Goal: Communication & Community: Ask a question

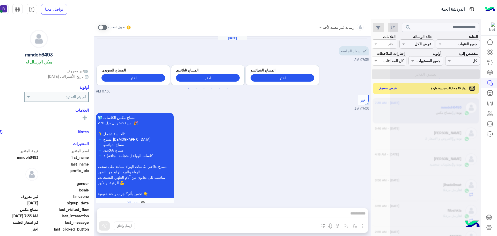
scroll to position [195, 0]
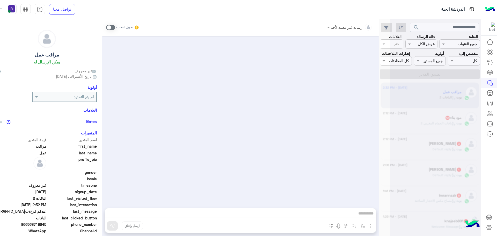
scroll to position [515, 0]
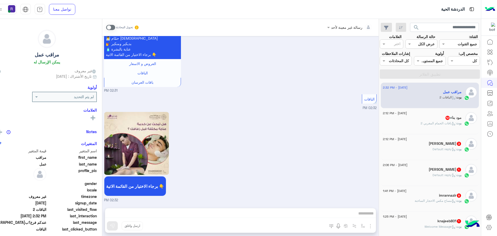
click at [422, 126] on div "بوت : باقات الحمام المغربي 2" at bounding box center [422, 125] width 79 height 9
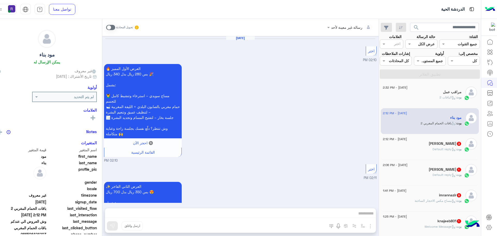
scroll to position [985, 0]
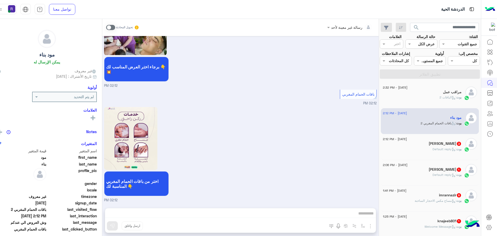
click at [422, 152] on div "بوت : Default reply" at bounding box center [422, 151] width 79 height 9
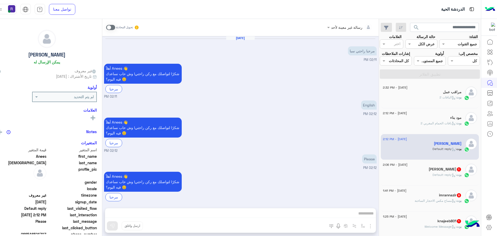
scroll to position [5, 0]
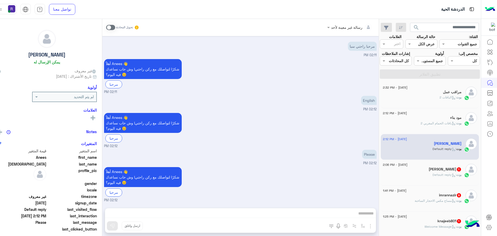
click at [434, 177] on span "بوت : Default reply" at bounding box center [446, 175] width 29 height 4
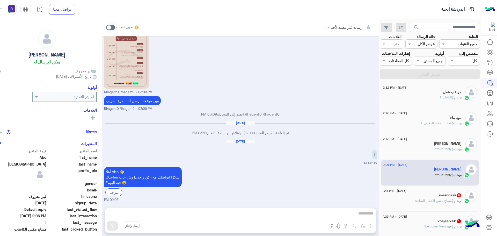
scroll to position [52, 0]
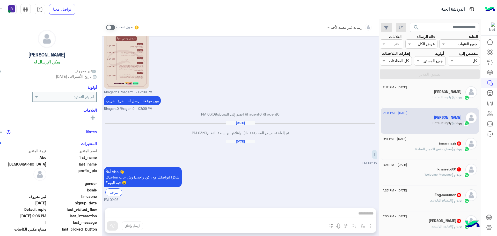
click at [439, 142] on h5 "imrannazir 8" at bounding box center [450, 143] width 23 height 4
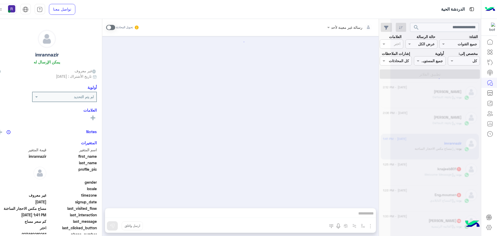
scroll to position [598, 0]
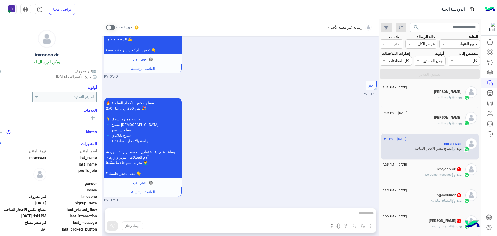
click at [441, 173] on span ": Welcome Message" at bounding box center [440, 174] width 32 height 4
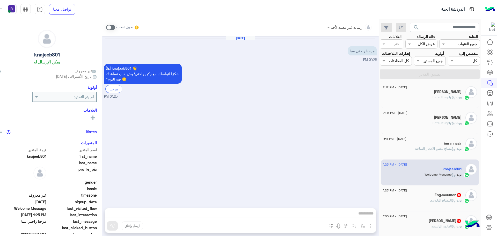
click at [438, 204] on div "بوت : المساج التايلاندي" at bounding box center [422, 202] width 79 height 9
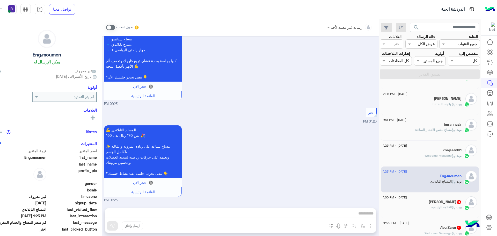
scroll to position [129, 0]
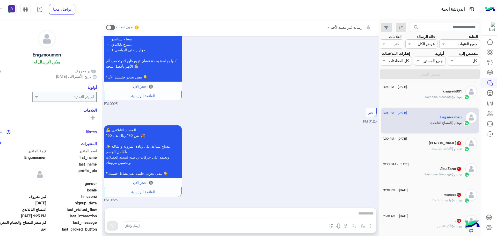
click at [438, 149] on span ": القائمة الرئيسية" at bounding box center [443, 148] width 25 height 4
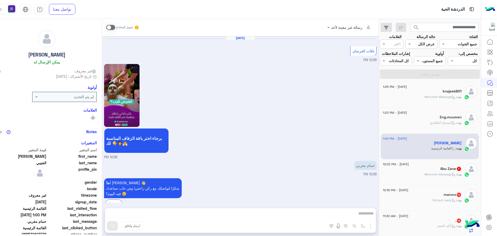
scroll to position [735, 0]
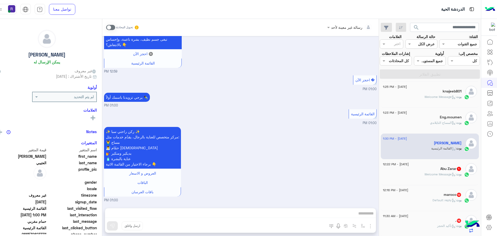
click at [441, 167] on h5 "Abu Zarar 1" at bounding box center [450, 168] width 21 height 4
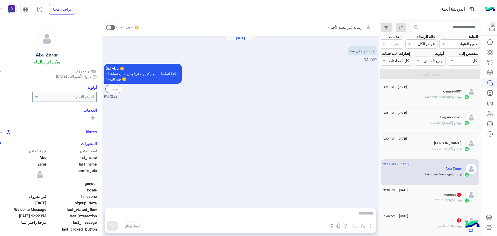
click at [432, 199] on span ": Default reply" at bounding box center [444, 200] width 24 height 4
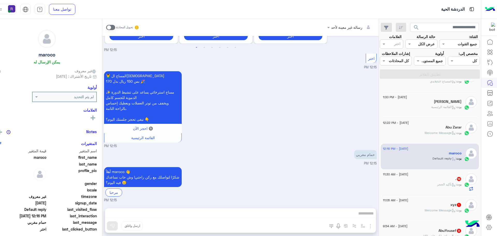
scroll to position [181, 0]
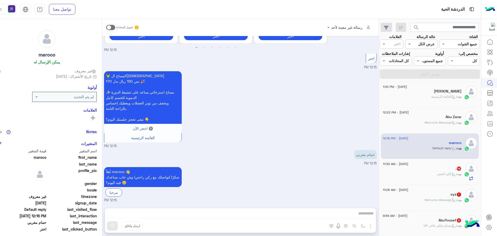
click at [438, 172] on span "بوت : تأكيد الحجز" at bounding box center [449, 174] width 25 height 4
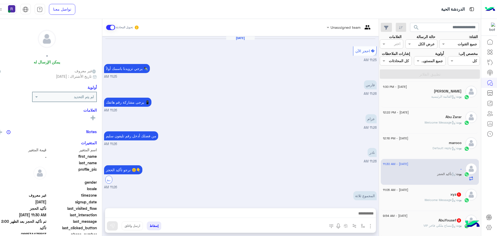
scroll to position [322, 0]
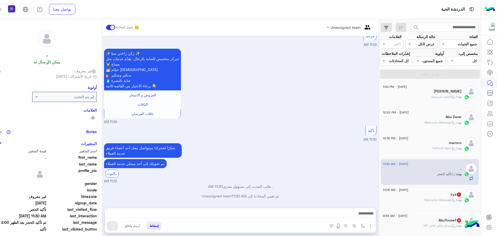
click at [445, 199] on span ": Welcome Message" at bounding box center [440, 200] width 32 height 4
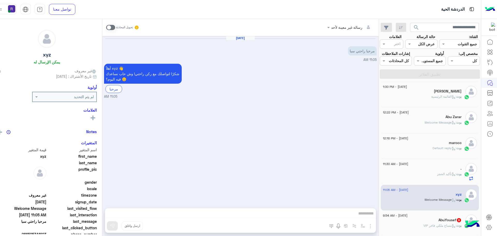
click at [438, 165] on div "12 September - 11:30 AM" at bounding box center [422, 164] width 79 height 3
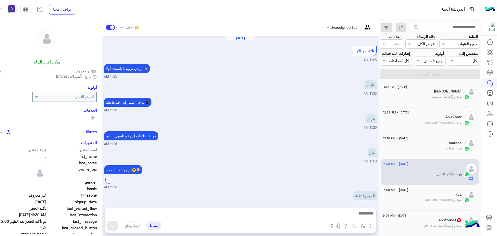
scroll to position [322, 0]
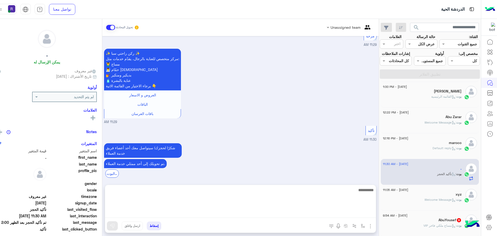
click at [308, 212] on textarea at bounding box center [240, 202] width 271 height 31
type textarea "**********"
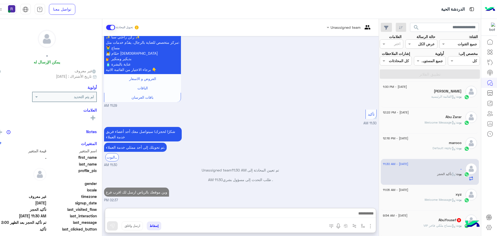
click at [426, 224] on span ": مساج ملكي فاخر VIP" at bounding box center [439, 225] width 33 height 4
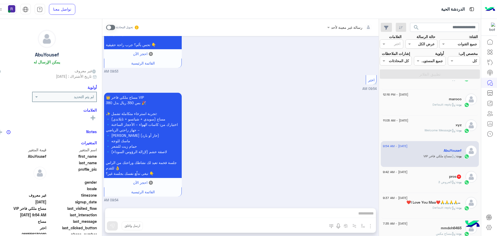
scroll to position [259, 0]
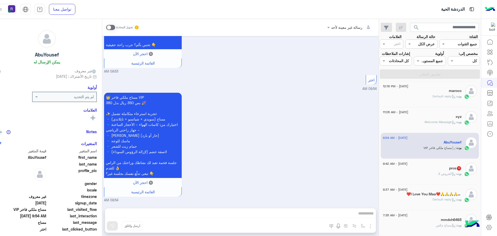
click at [422, 167] on div "pros 11" at bounding box center [422, 168] width 79 height 5
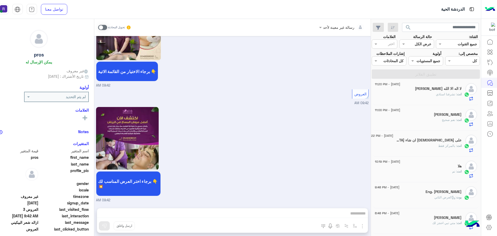
scroll to position [80, 0]
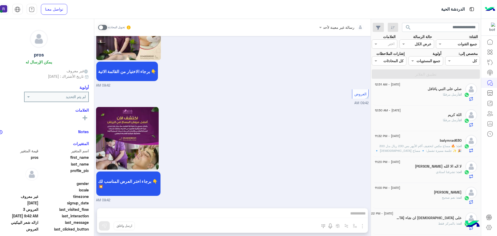
click at [431, 101] on div "انت أرسل مرفقًا" at bounding box center [418, 96] width 87 height 9
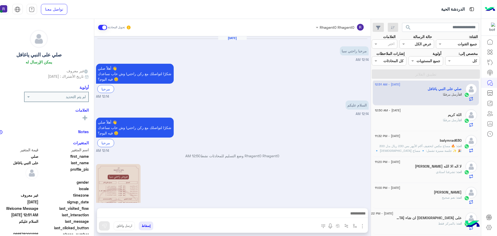
scroll to position [110, 0]
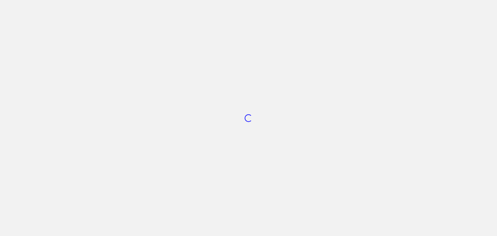
scroll to position [195, 0]
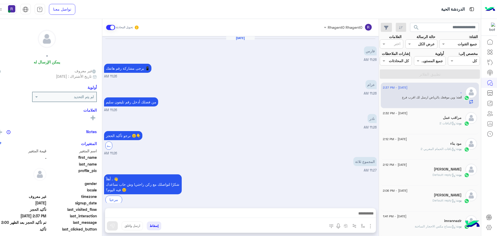
scroll to position [314, 0]
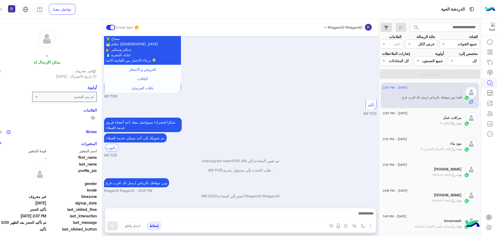
click at [414, 117] on div "مراقب عمل" at bounding box center [422, 117] width 79 height 5
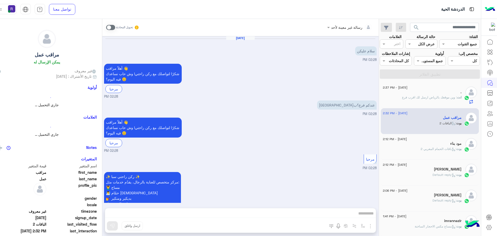
scroll to position [515, 0]
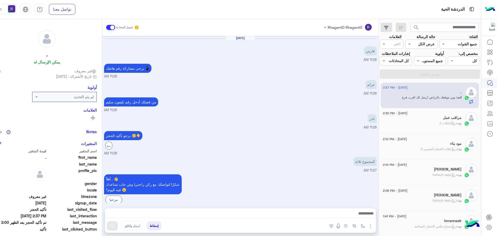
scroll to position [314, 0]
